Goal: Transaction & Acquisition: Purchase product/service

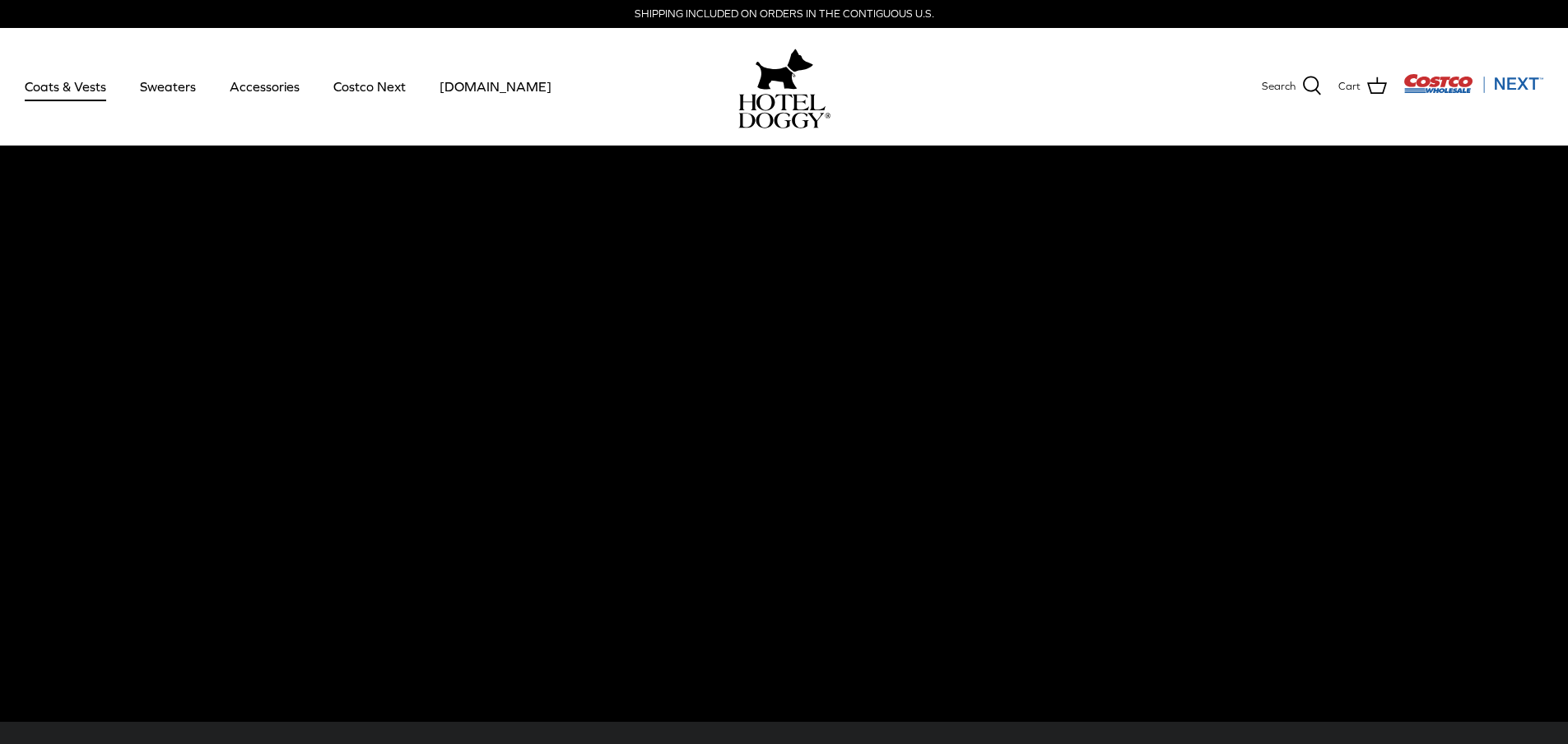
click at [82, 95] on link "Coats & Vests" at bounding box center [65, 87] width 111 height 56
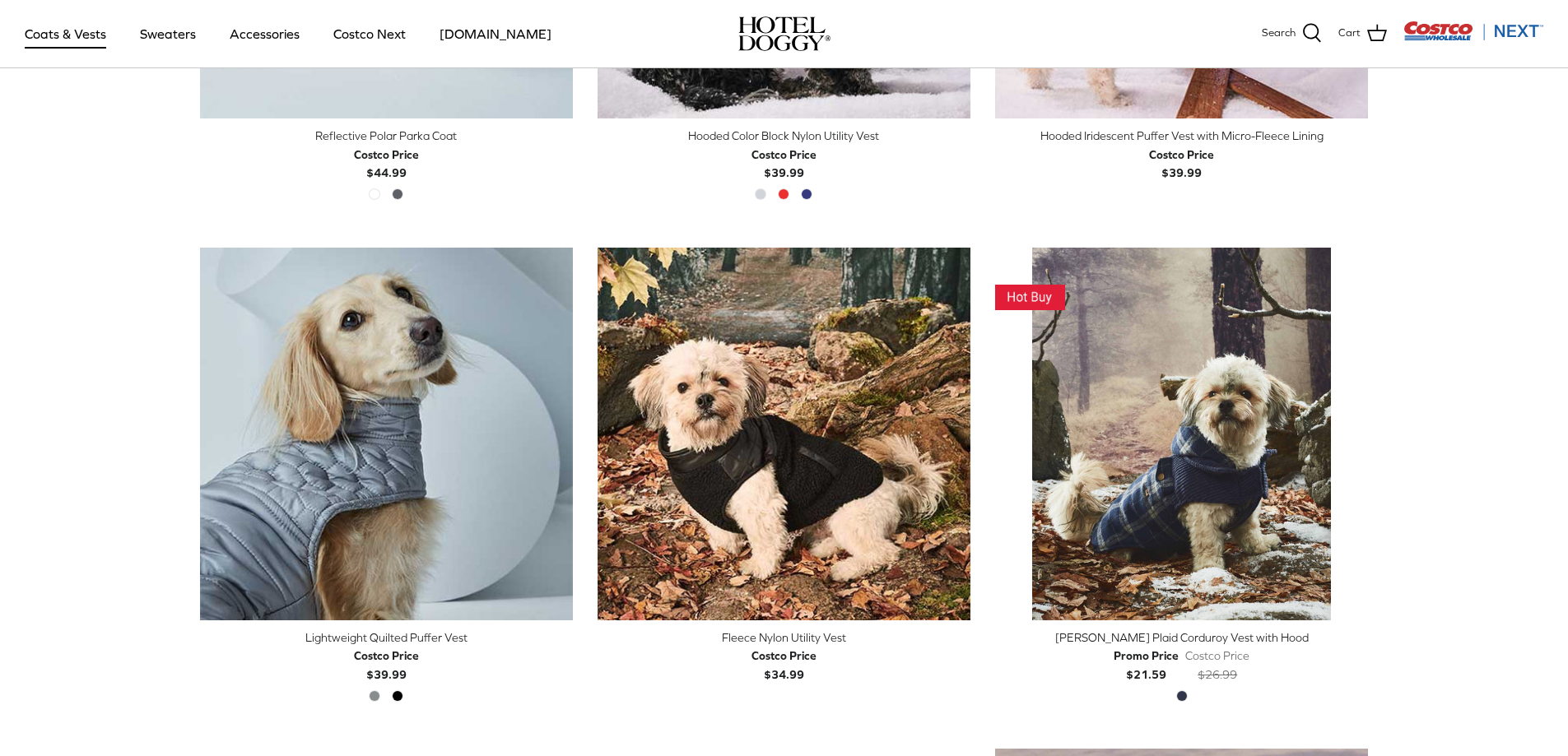
scroll to position [1646, 0]
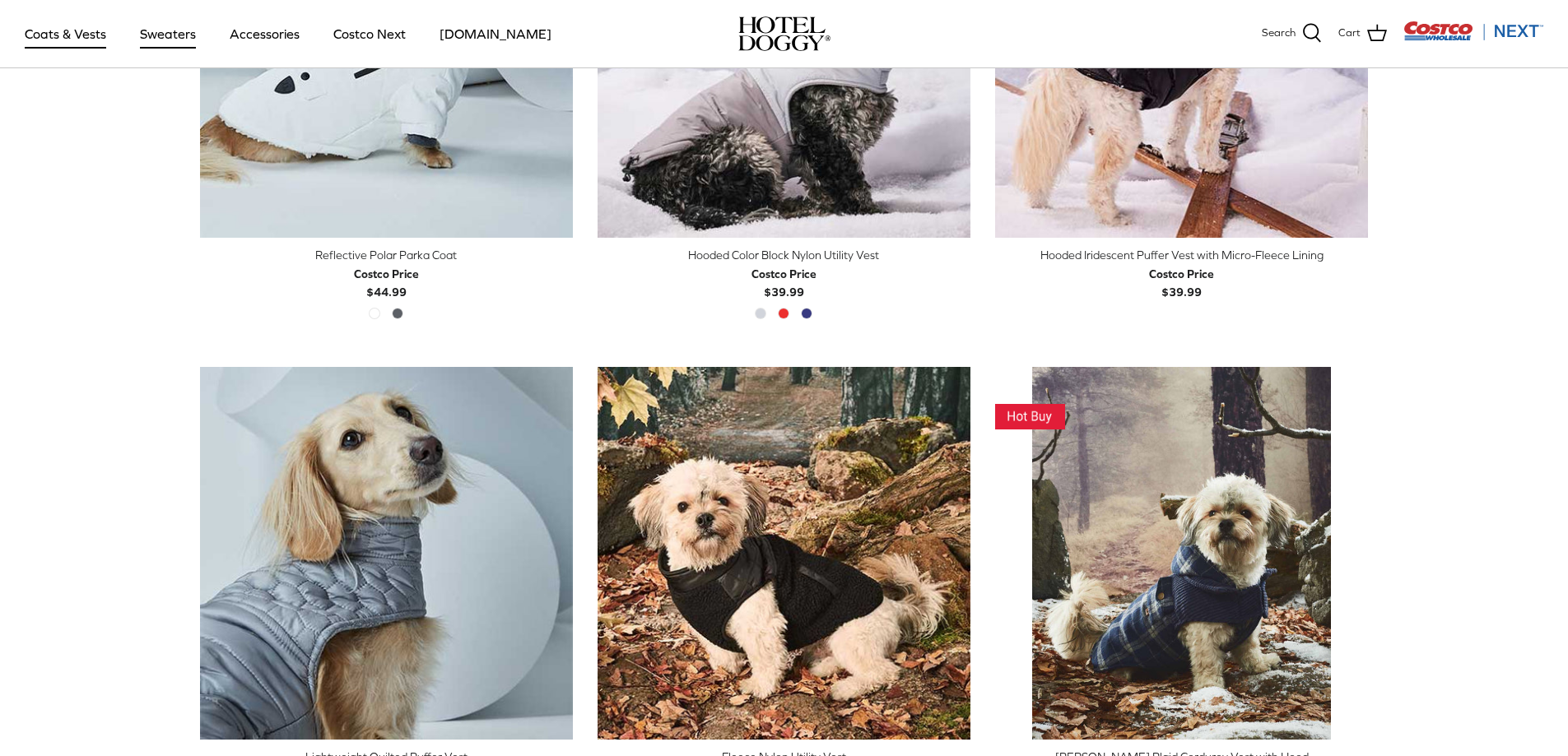
click at [153, 27] on link "Sweaters" at bounding box center [168, 34] width 86 height 56
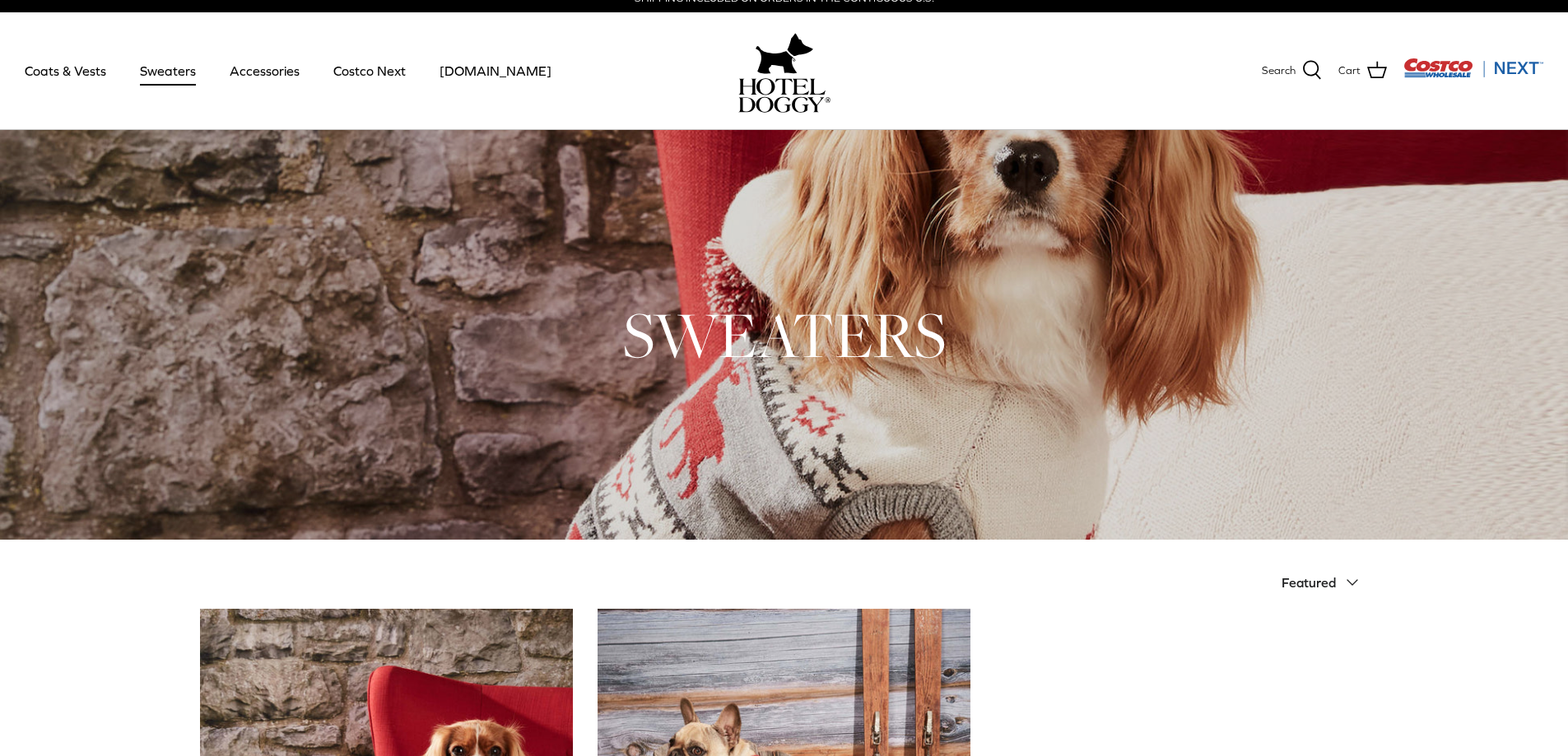
scroll to position [10, 0]
